Goal: Browse casually

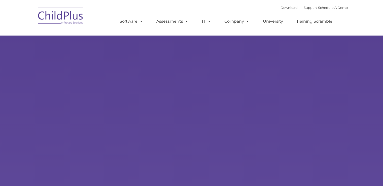
type input ""
select select "MEDIUM"
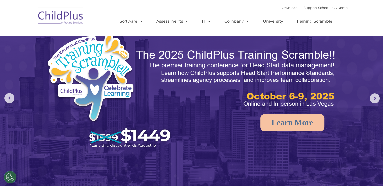
click at [68, 14] on img at bounding box center [61, 16] width 50 height 25
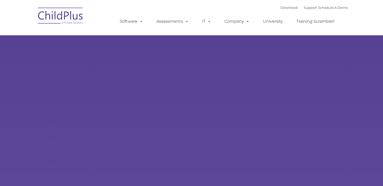
type input ""
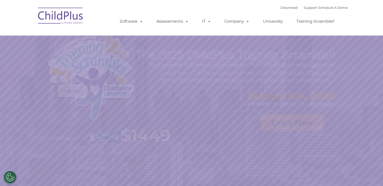
select select "MEDIUM"
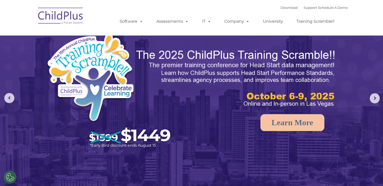
click at [101, 122] on img at bounding box center [110, 92] width 129 height 119
